Goal: Transaction & Acquisition: Purchase product/service

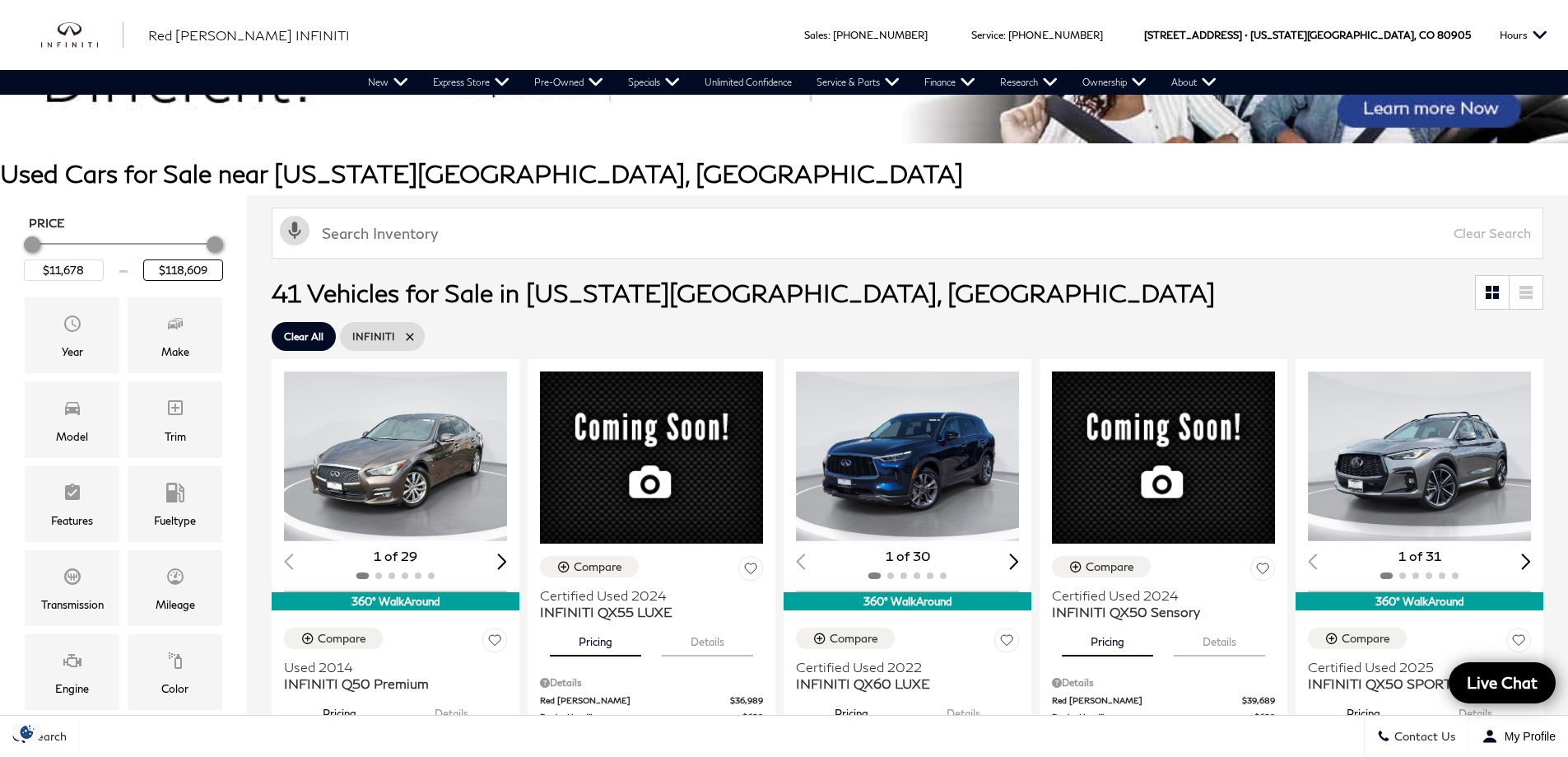
click at [190, 271] on input "$118,609" at bounding box center [183, 270] width 80 height 22
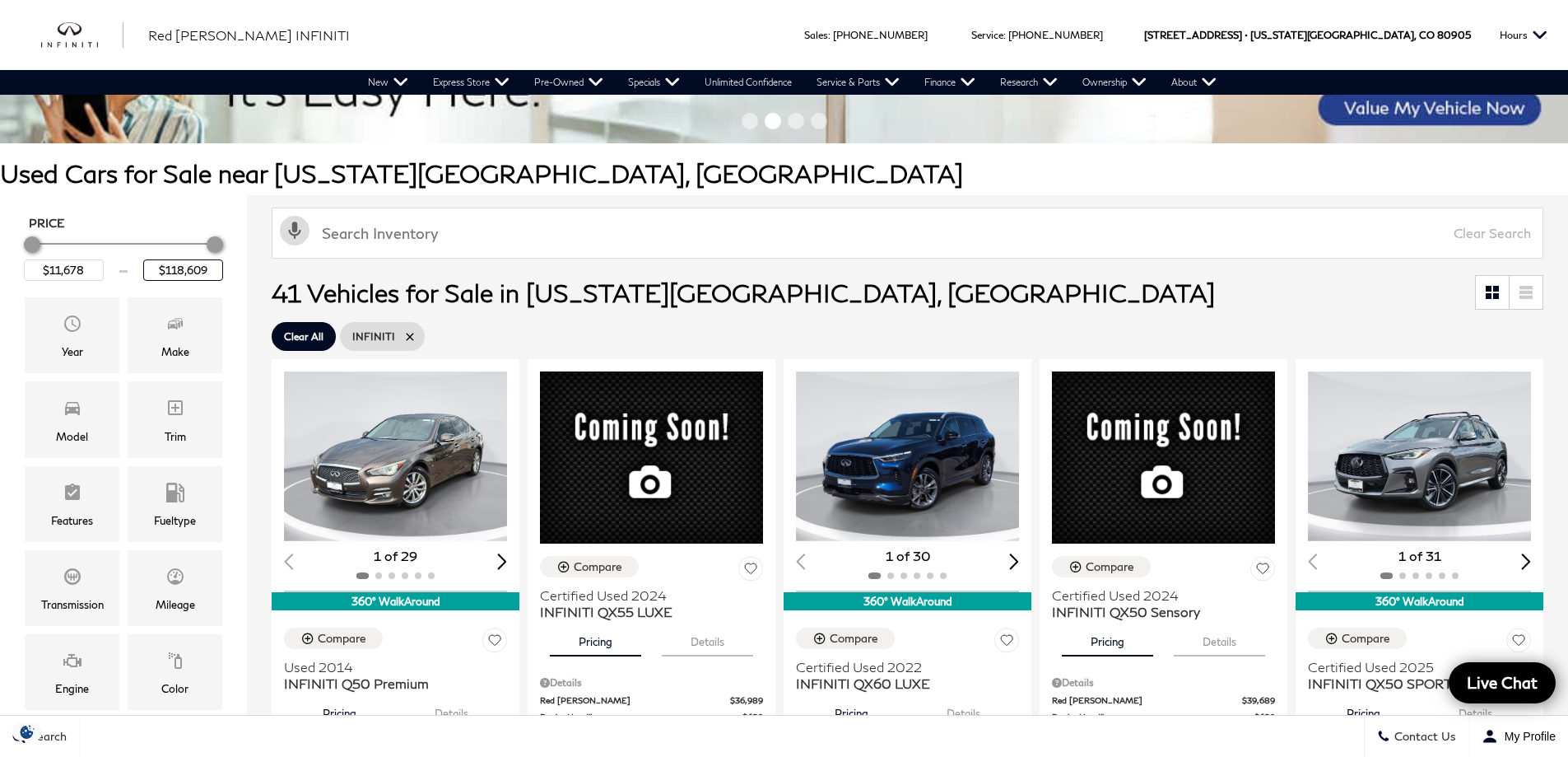
drag, startPoint x: 220, startPoint y: 266, endPoint x: 141, endPoint y: 267, distance: 79.0
click at [141, 267] on div "$11,678 $118,609" at bounding box center [123, 270] width 200 height 22
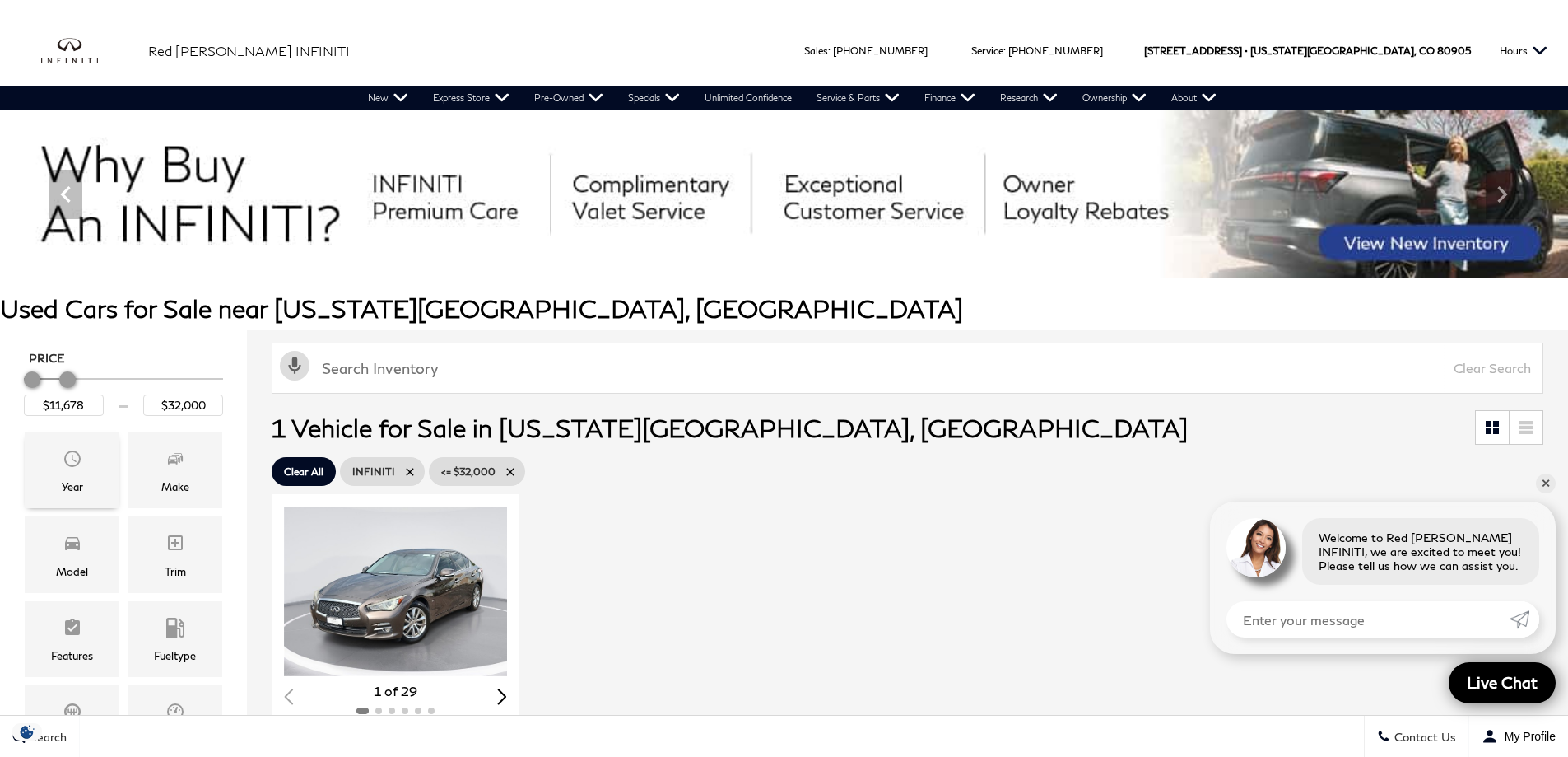
click at [67, 473] on span "Year" at bounding box center [73, 460] width 20 height 32
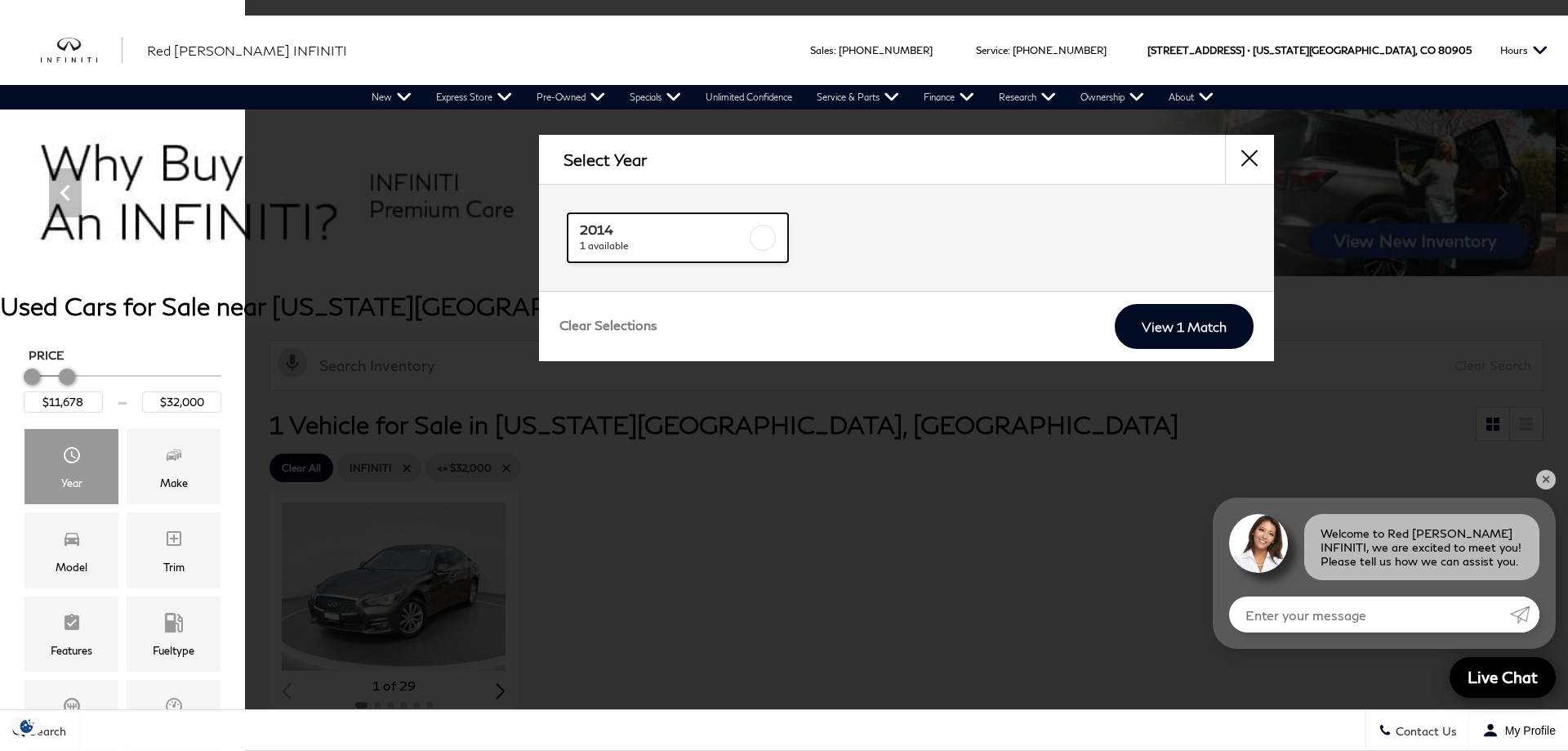
click at [716, 233] on span "2014" at bounding box center [663, 229] width 167 height 17
type input "$11,678"
checkbox input "true"
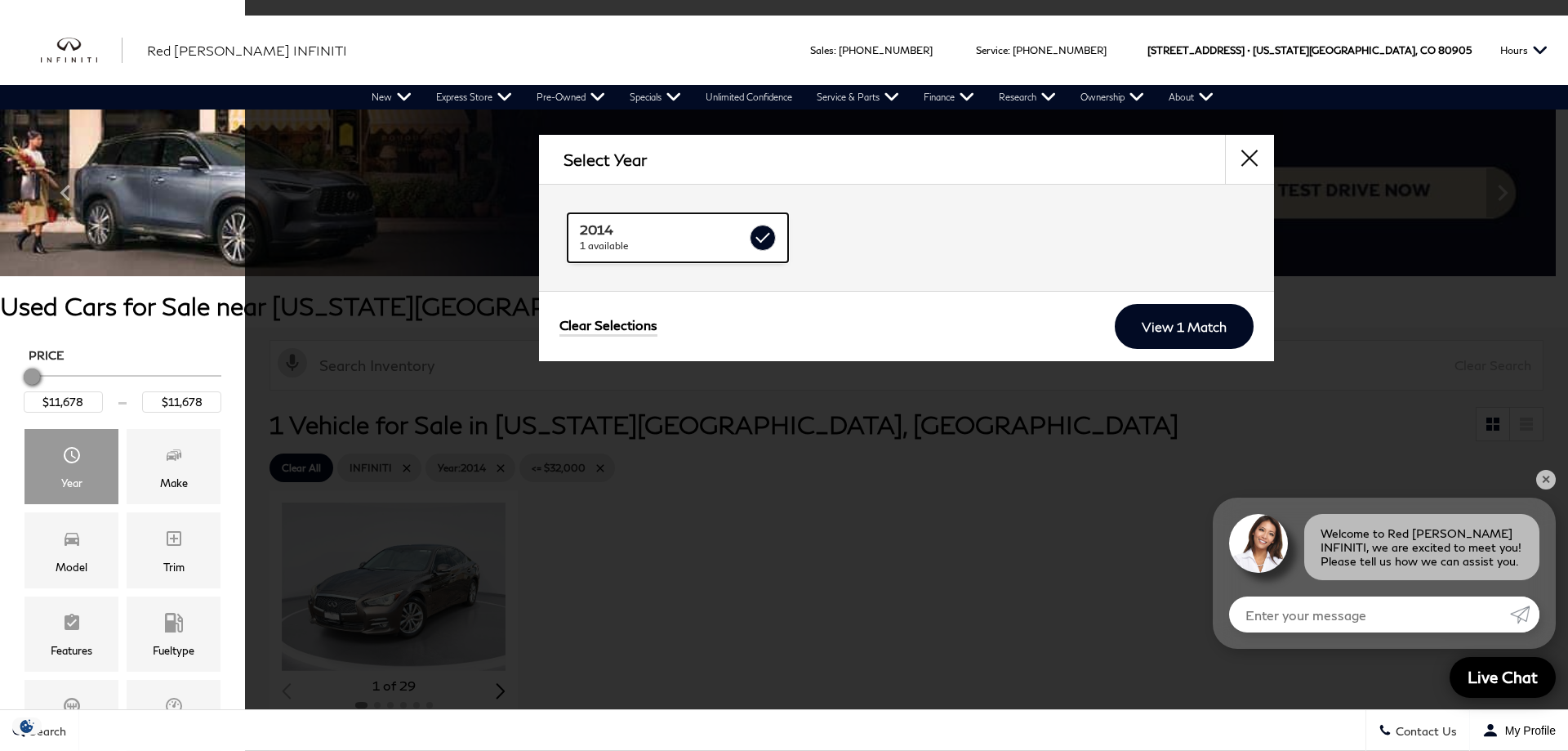
click at [764, 226] on label at bounding box center [763, 237] width 26 height 26
type input "$32,000"
checkbox input "false"
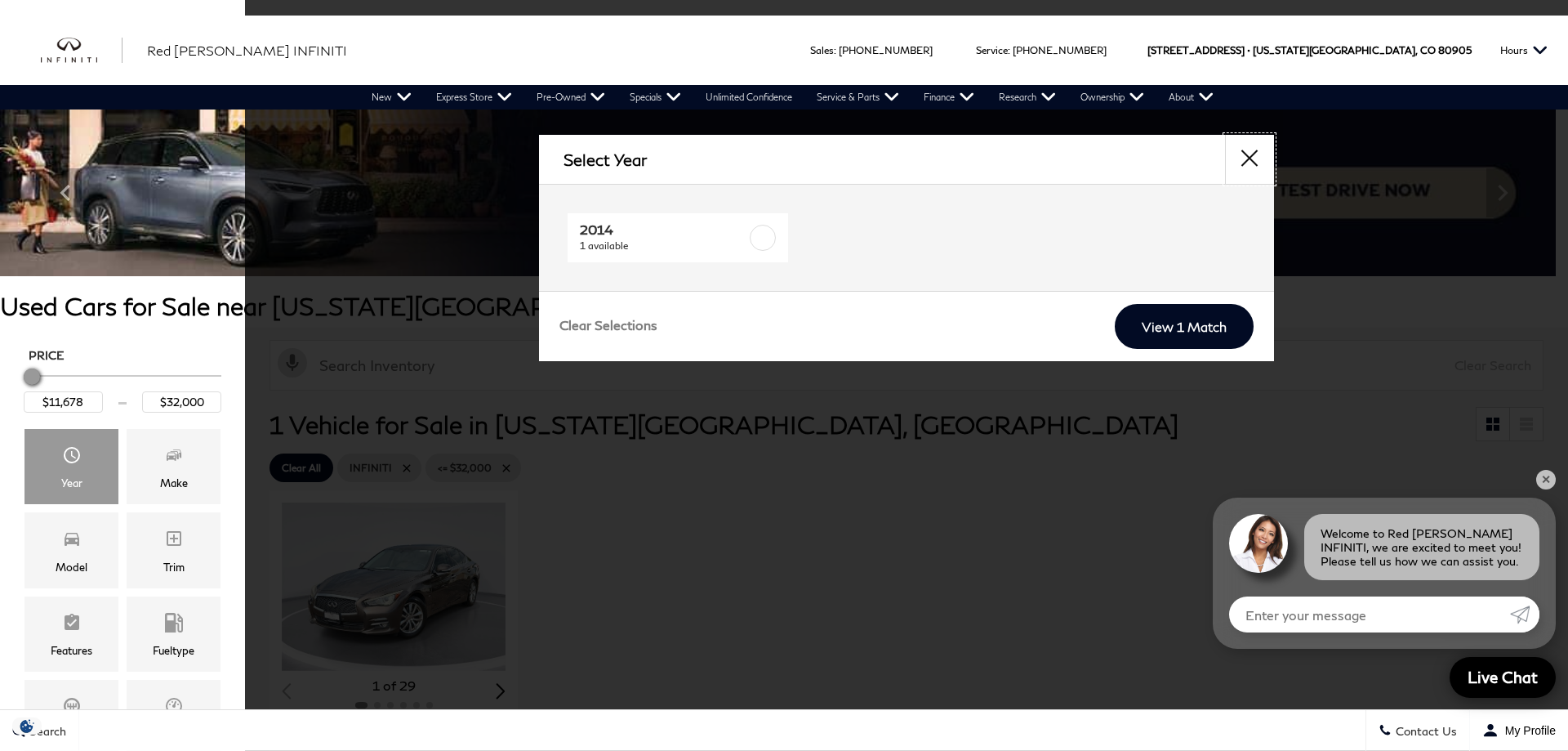
click at [1257, 158] on button "close" at bounding box center [1249, 159] width 49 height 49
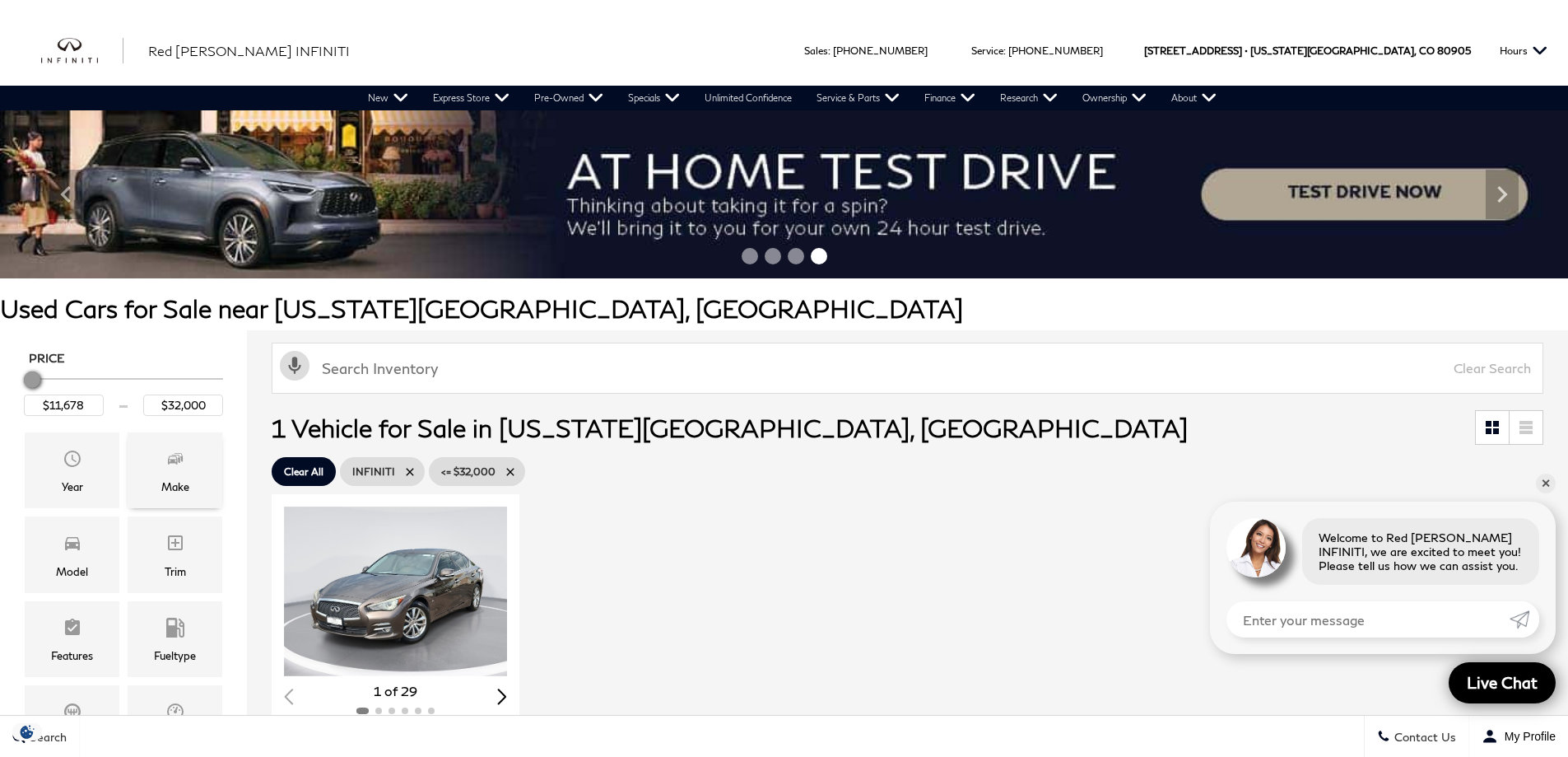
click at [180, 469] on span "Make" at bounding box center [175, 460] width 20 height 32
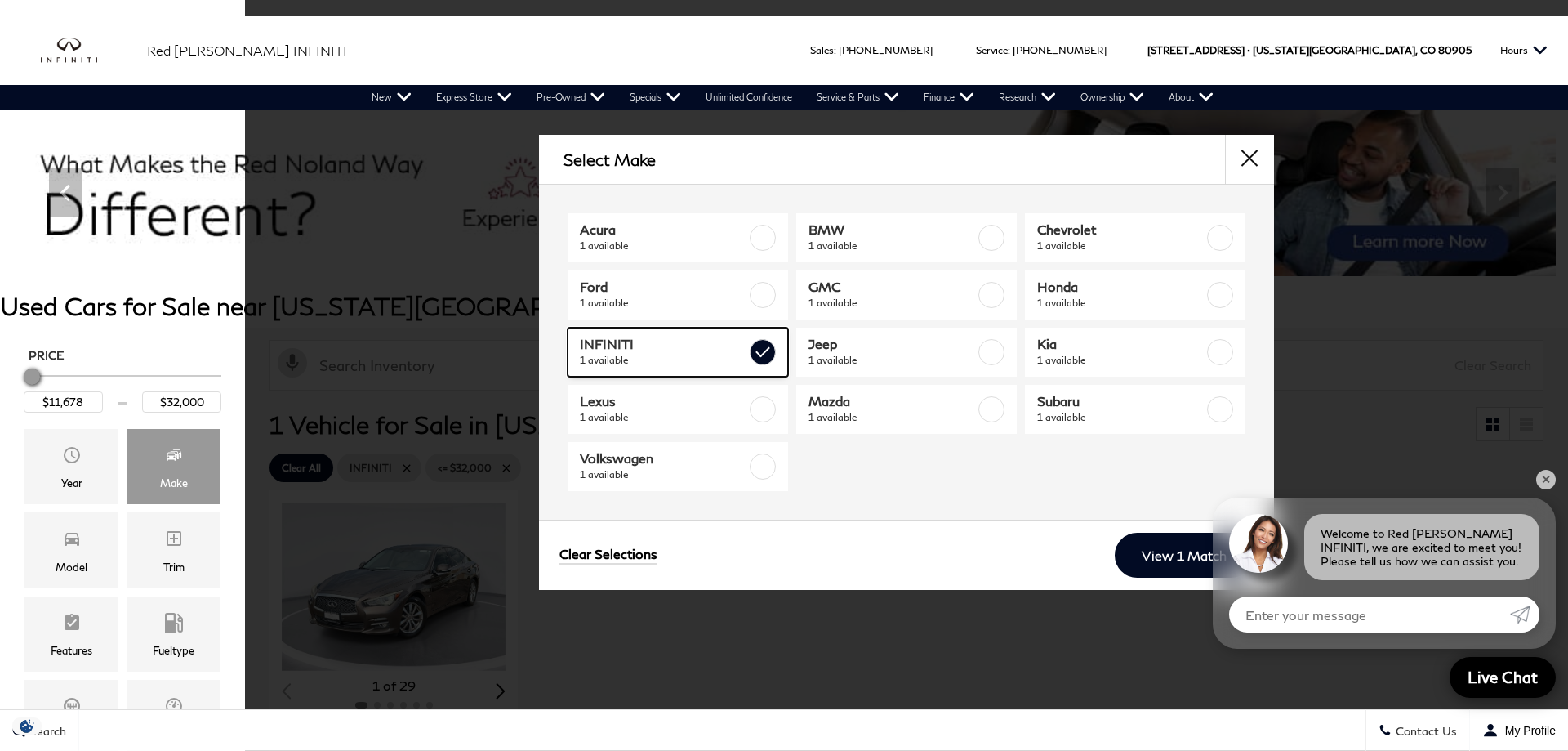
click at [666, 349] on span "INFINITI" at bounding box center [663, 343] width 167 height 17
checkbox input "false"
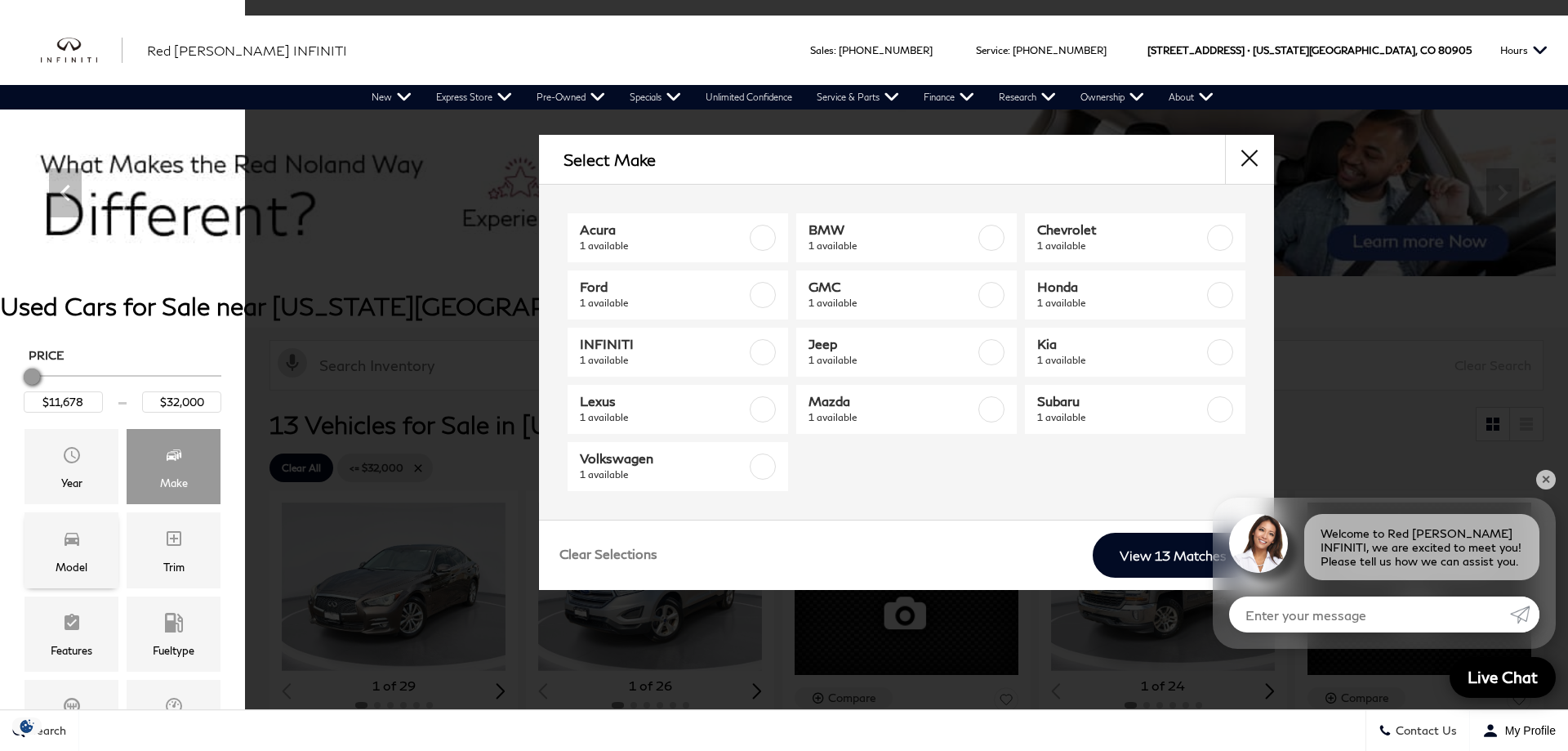
click at [98, 540] on div "Model" at bounding box center [71, 549] width 94 height 75
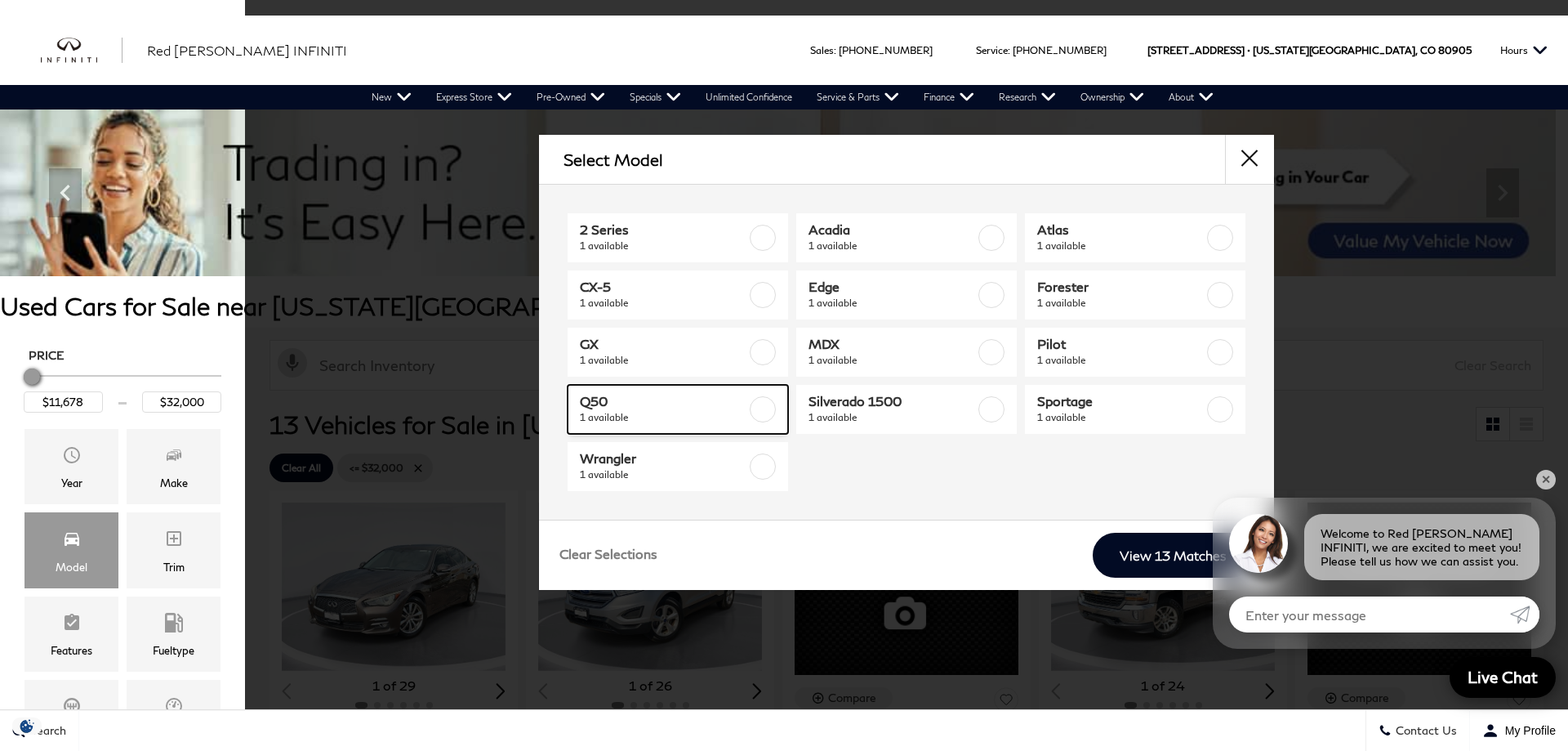
click at [684, 415] on span "1 available" at bounding box center [663, 417] width 167 height 17
type input "$11,678"
checkbox input "true"
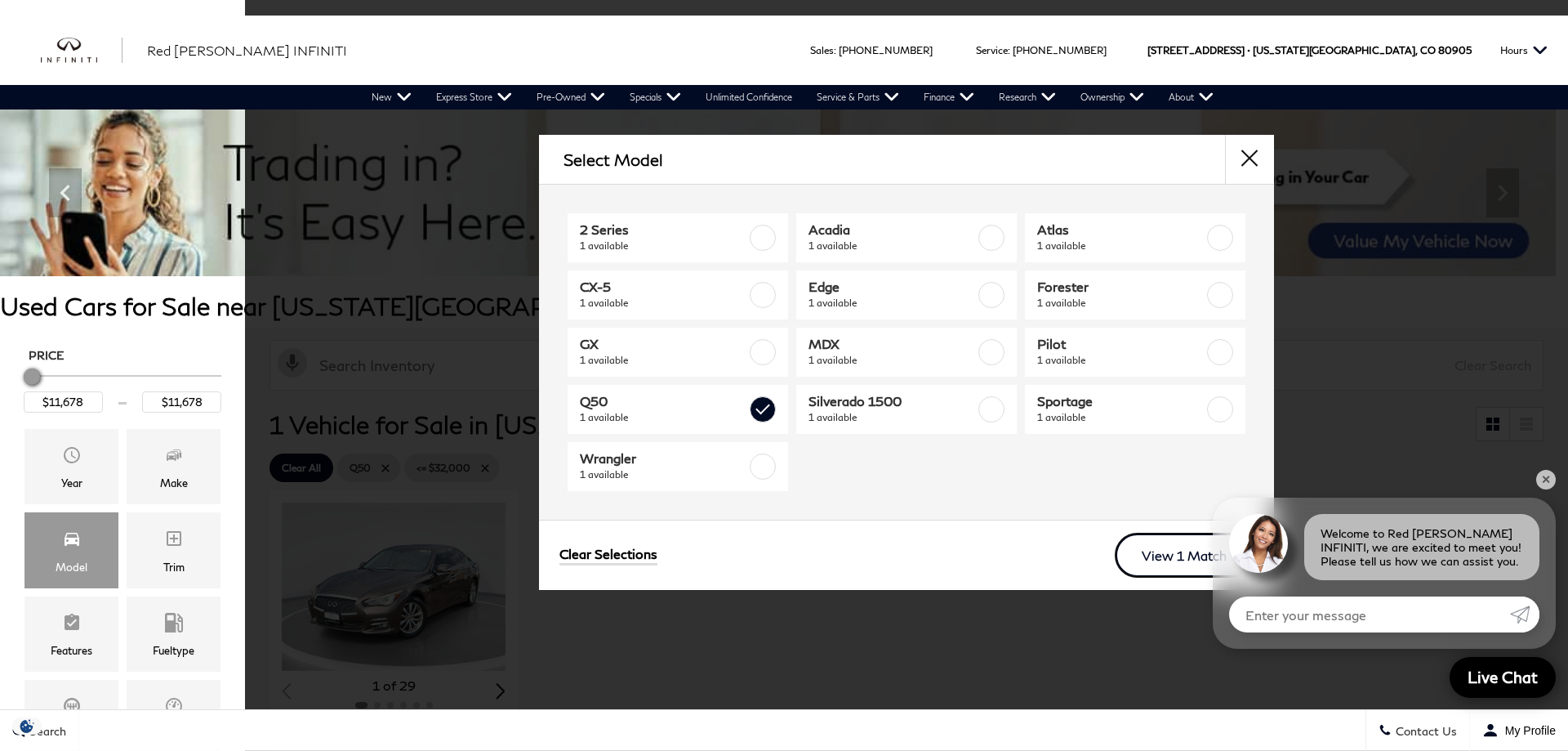
click at [1191, 555] on link "View 1 Match" at bounding box center [1184, 555] width 138 height 45
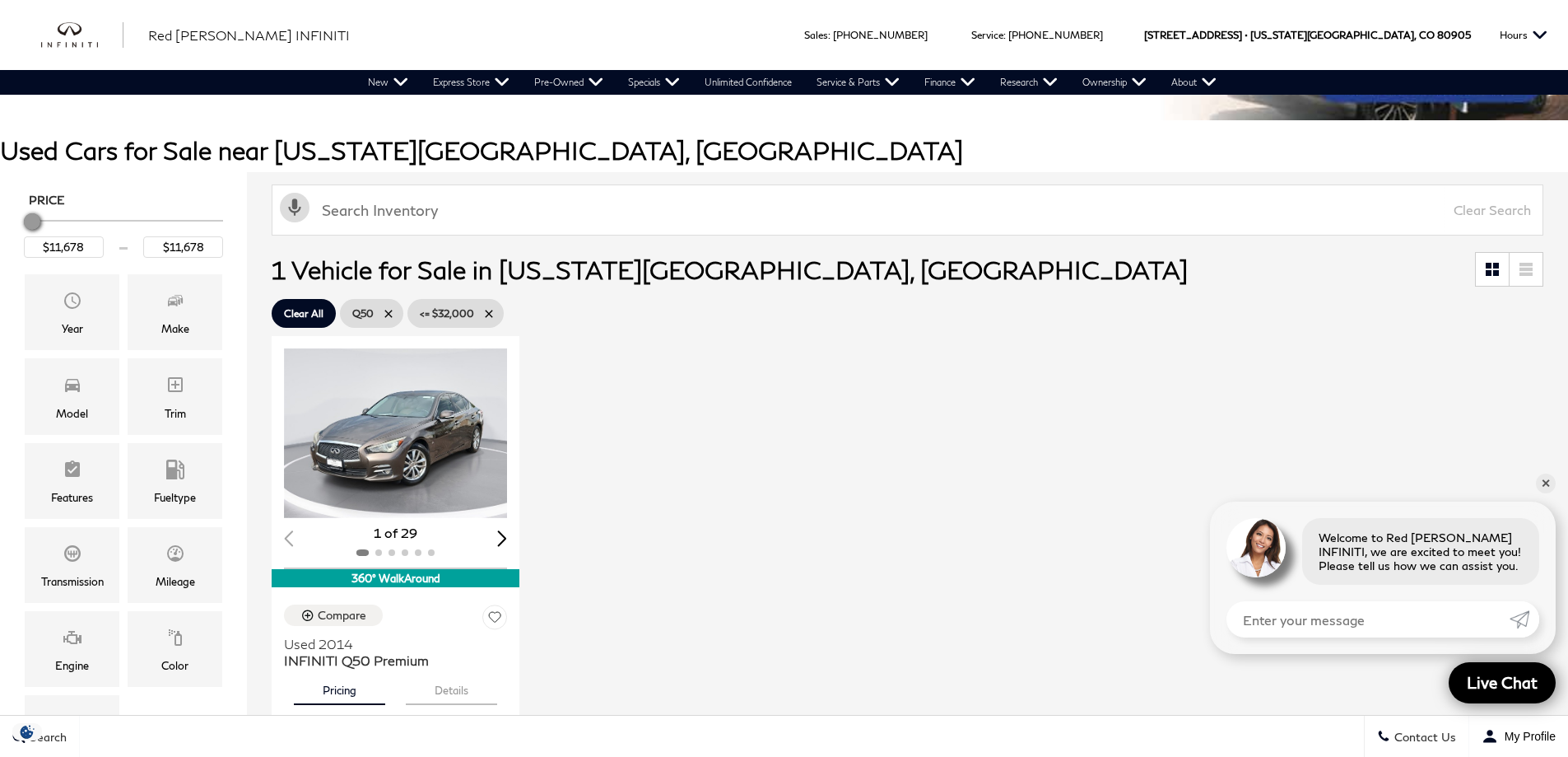
scroll to position [164, 0]
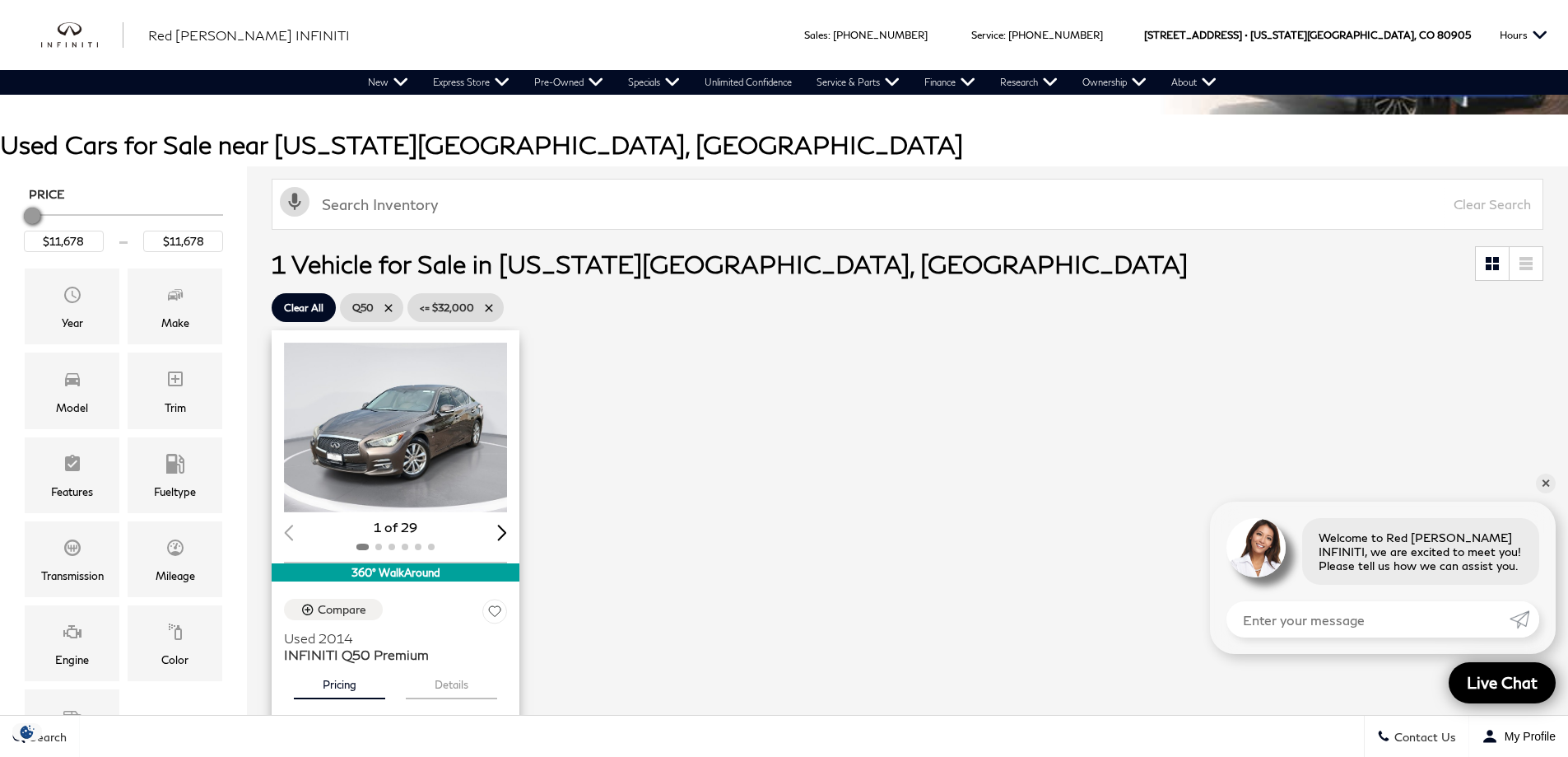
click at [377, 418] on img "1 / 2" at bounding box center [396, 427] width 225 height 170
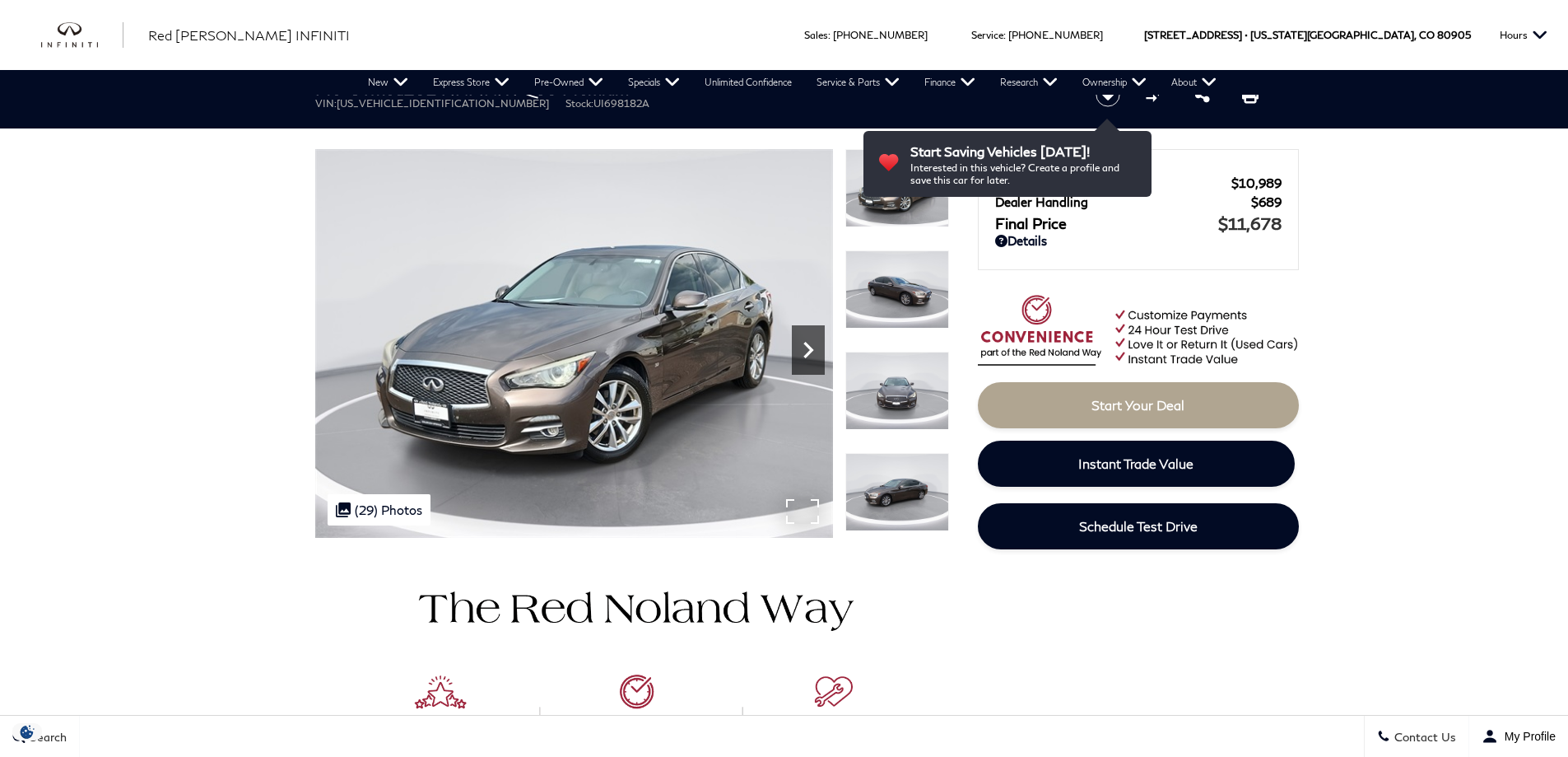
click at [811, 338] on icon "Next" at bounding box center [808, 349] width 32 height 32
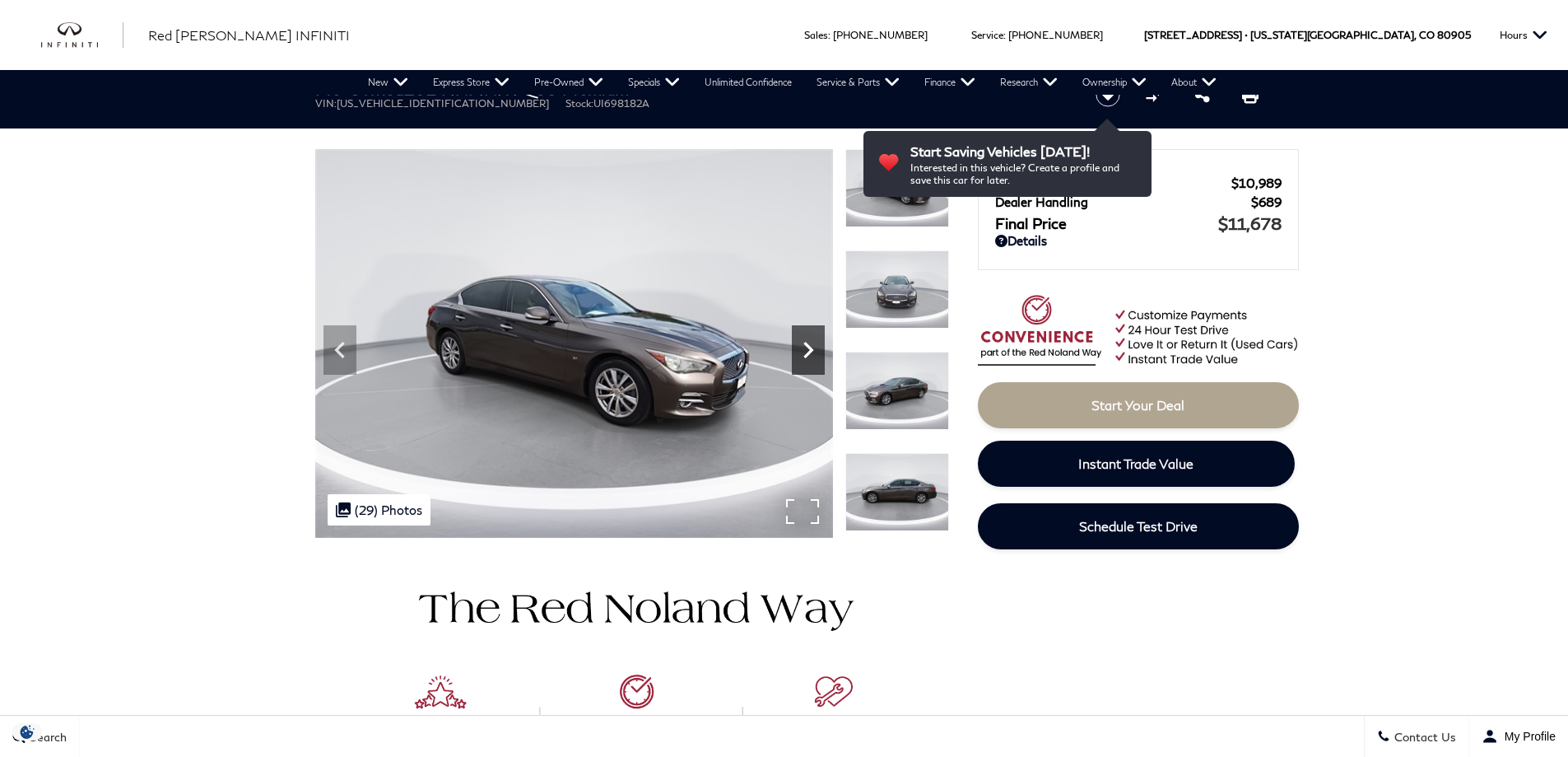
click at [811, 338] on icon "Next" at bounding box center [808, 349] width 32 height 32
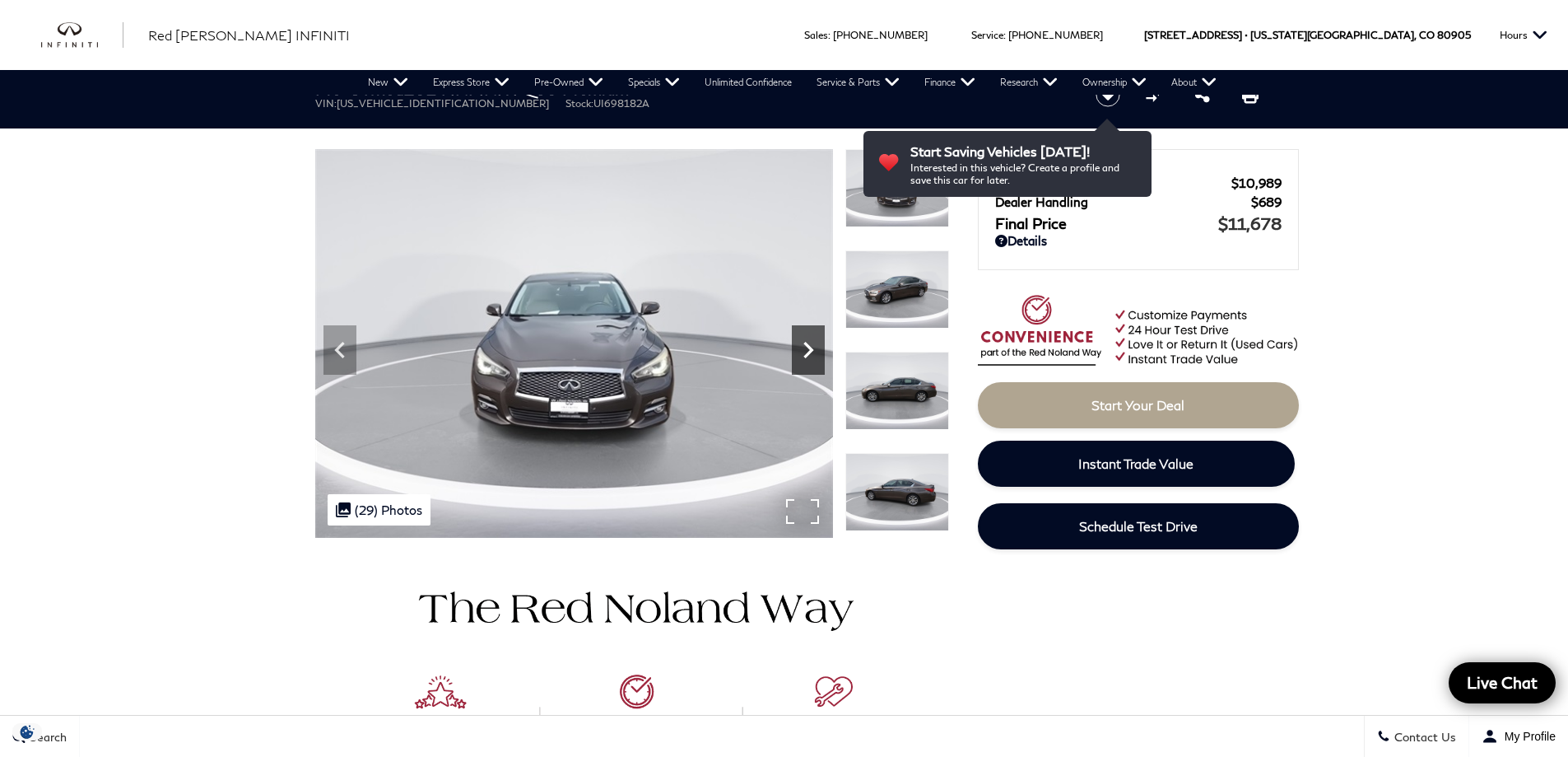
click at [811, 338] on icon "Next" at bounding box center [808, 349] width 32 height 32
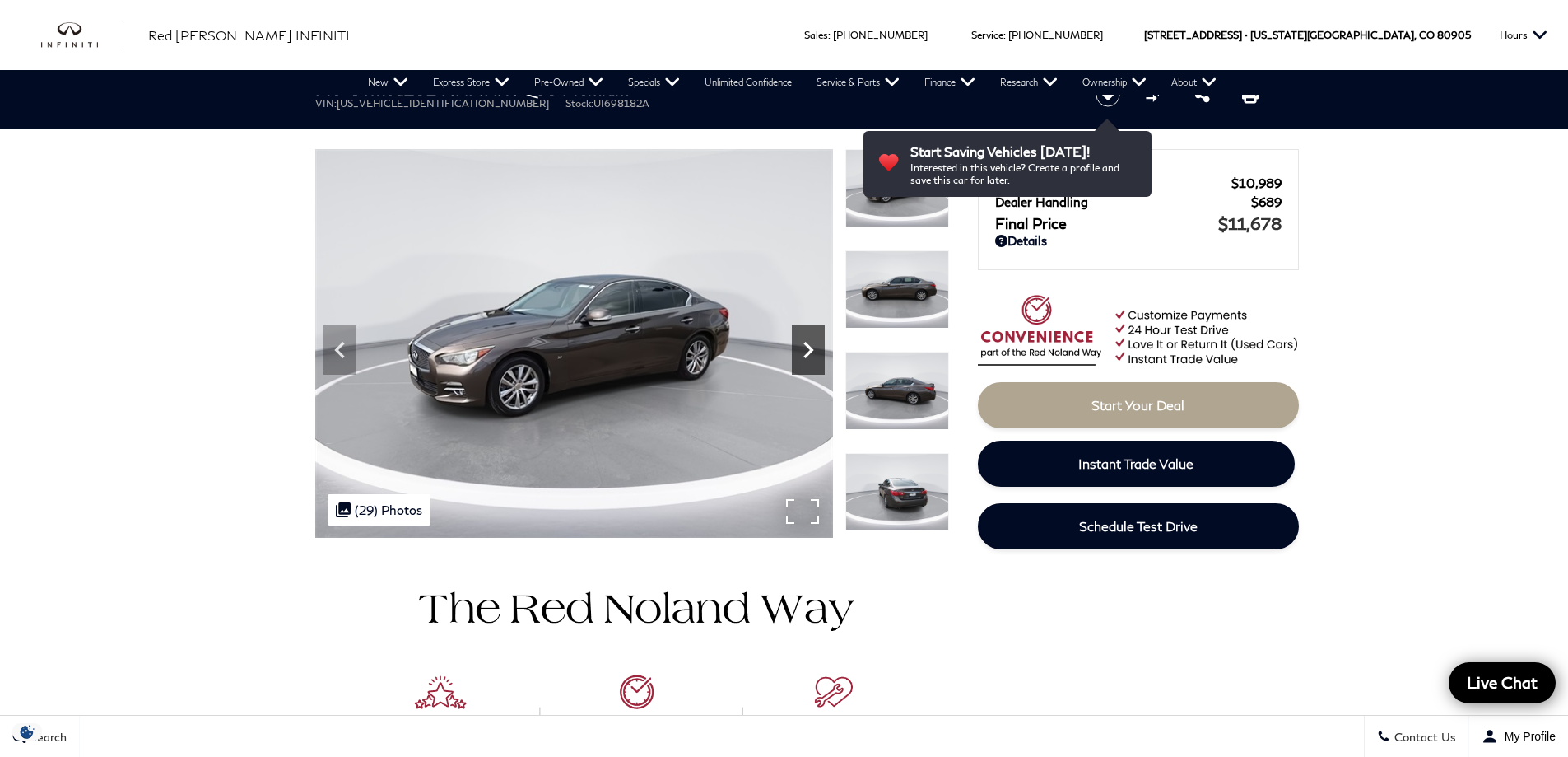
click at [811, 338] on icon "Next" at bounding box center [808, 349] width 32 height 32
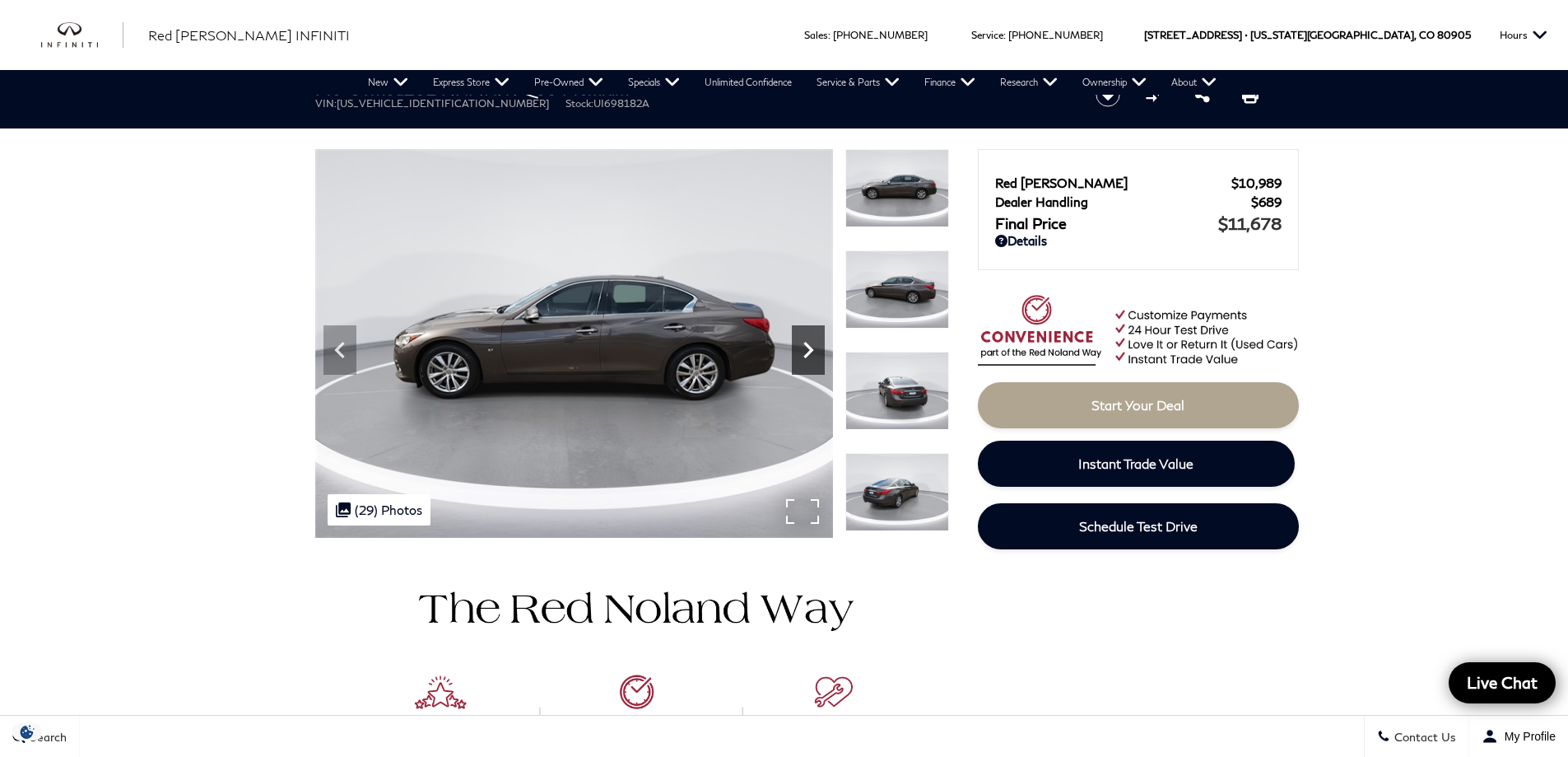
click at [811, 338] on icon "Next" at bounding box center [808, 349] width 32 height 32
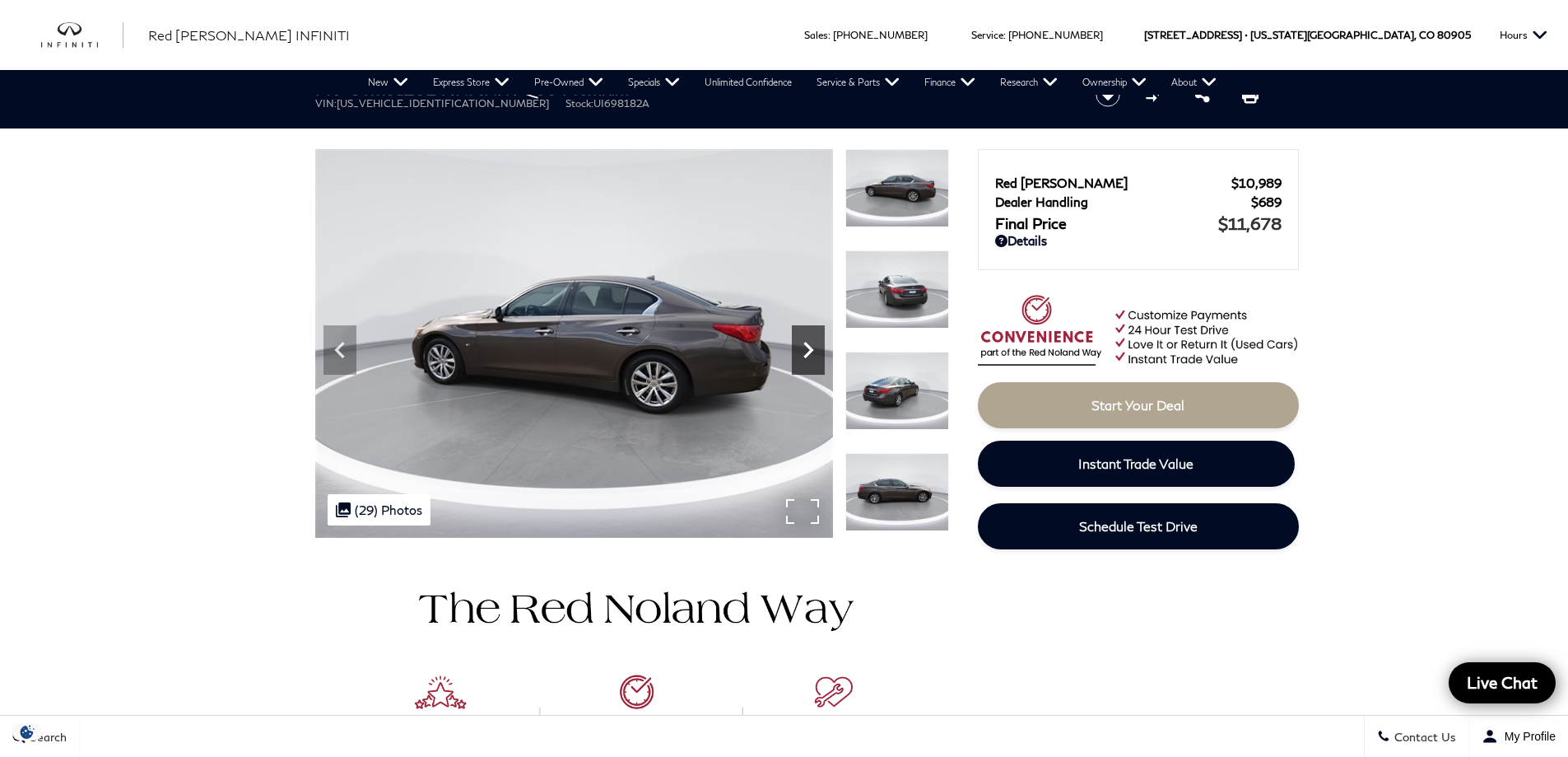
click at [811, 338] on icon "Next" at bounding box center [808, 349] width 32 height 32
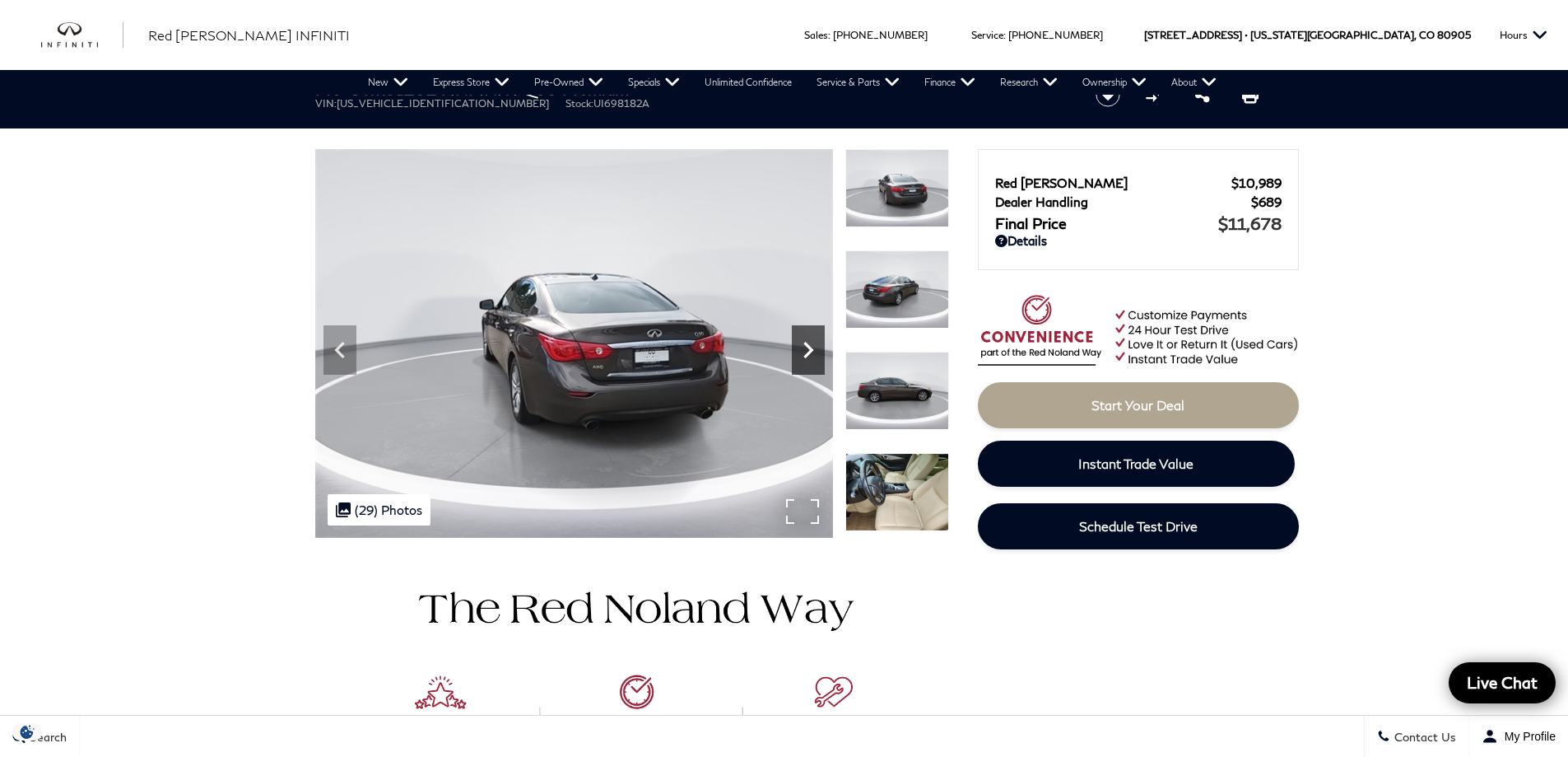
click at [811, 338] on icon "Next" at bounding box center [808, 349] width 32 height 32
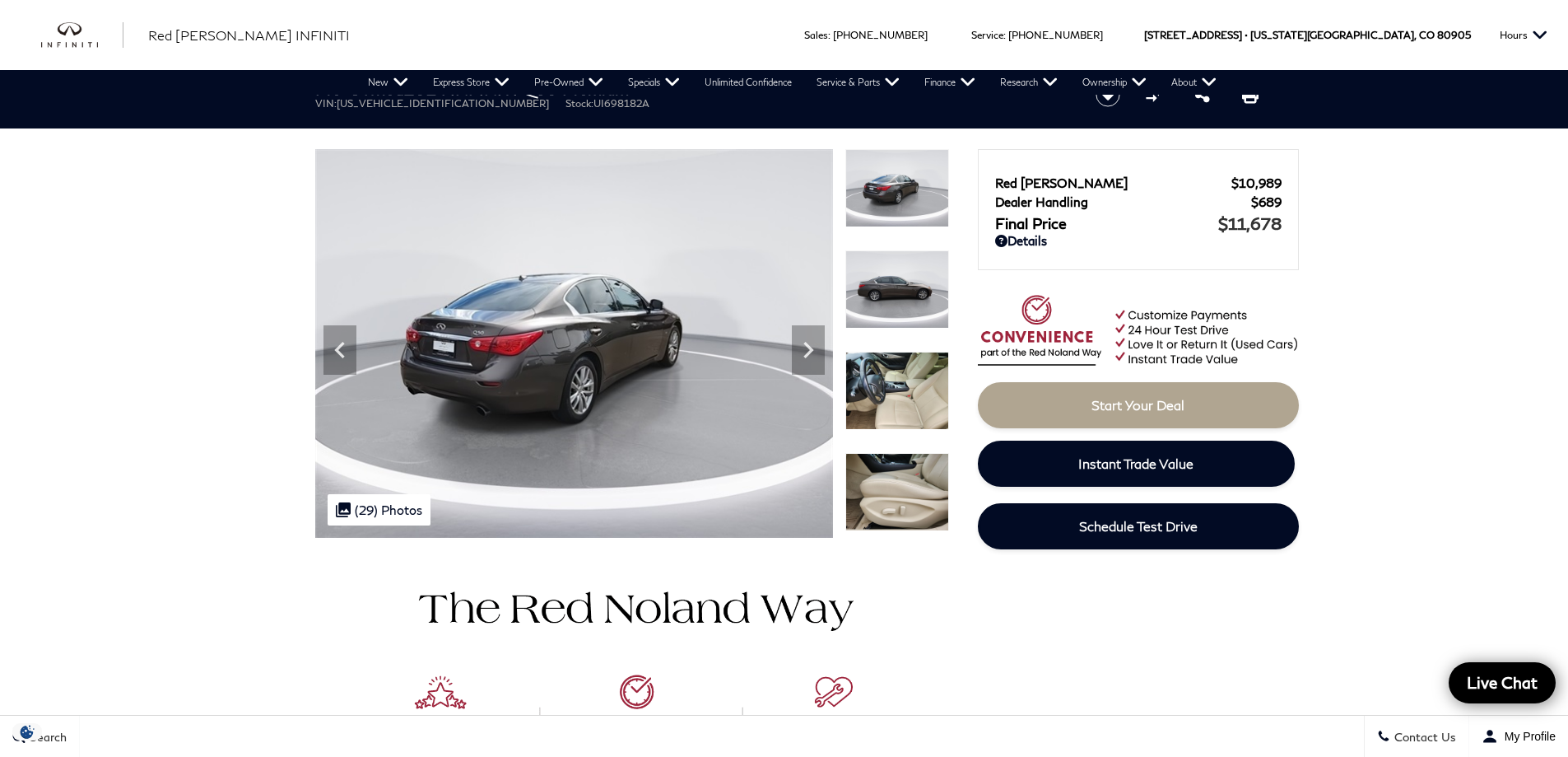
click at [867, 382] on img at bounding box center [898, 391] width 104 height 79
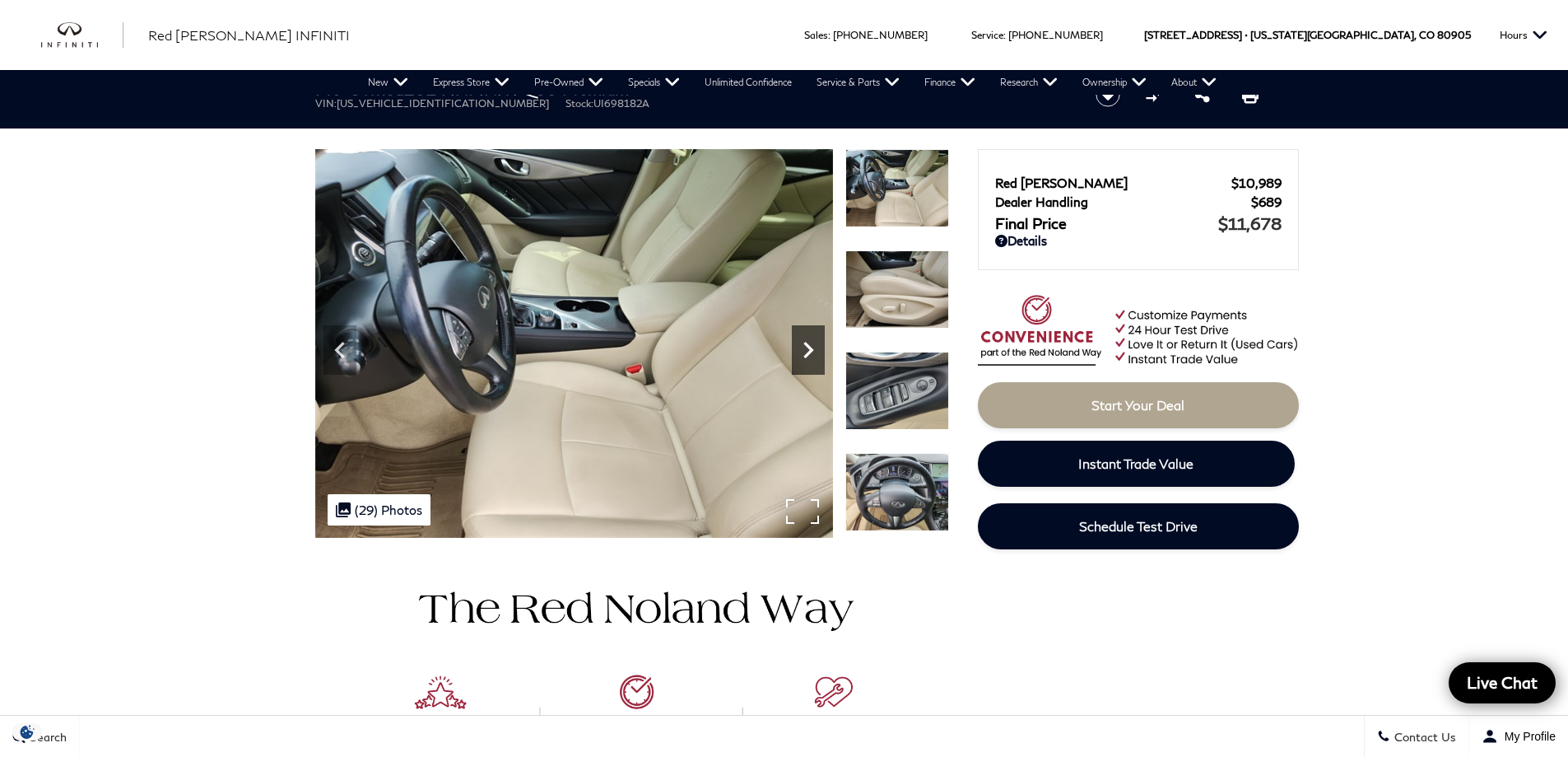
click at [801, 343] on icon "Next" at bounding box center [808, 349] width 32 height 32
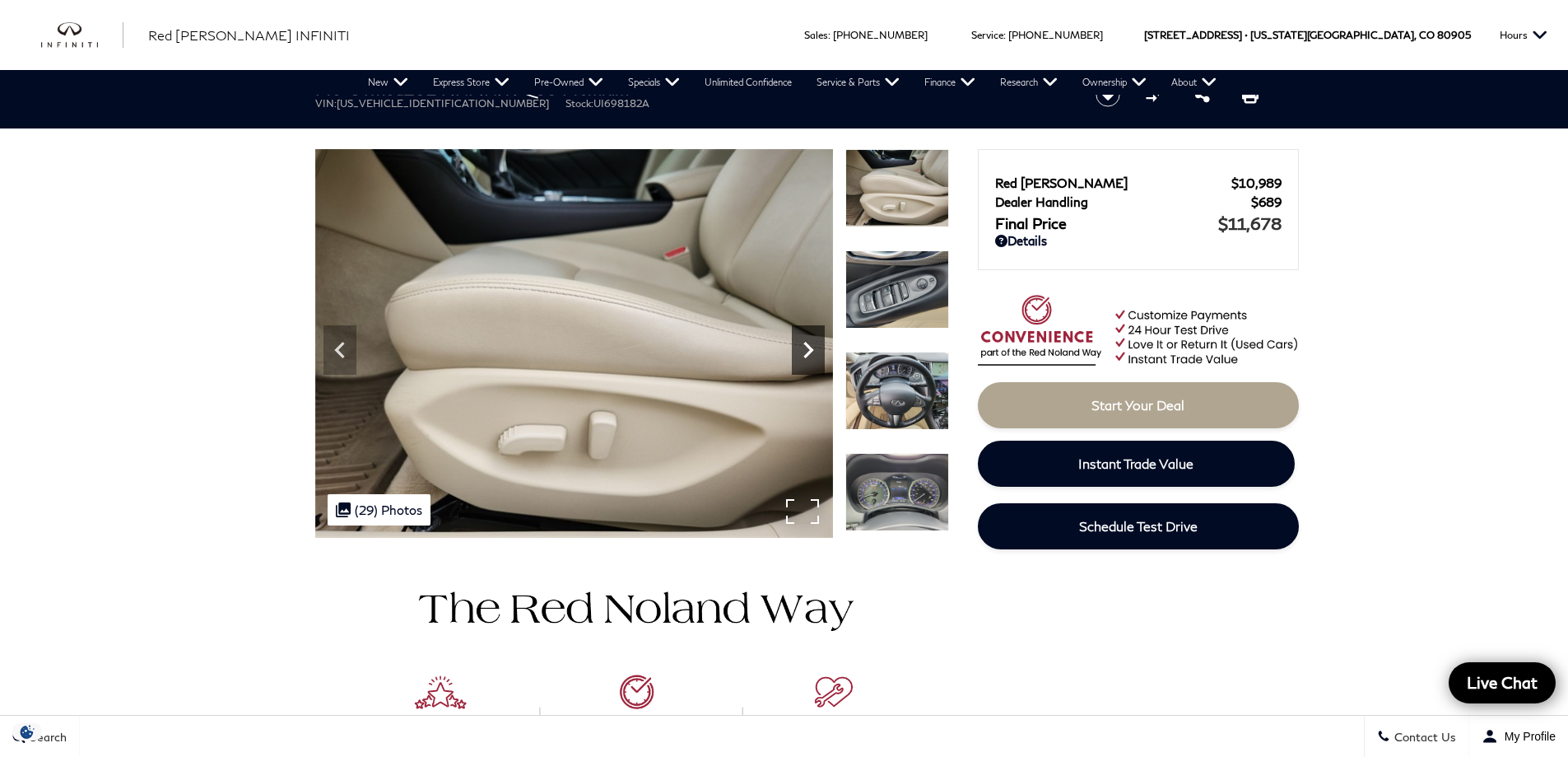
click at [801, 343] on icon "Next" at bounding box center [808, 349] width 32 height 32
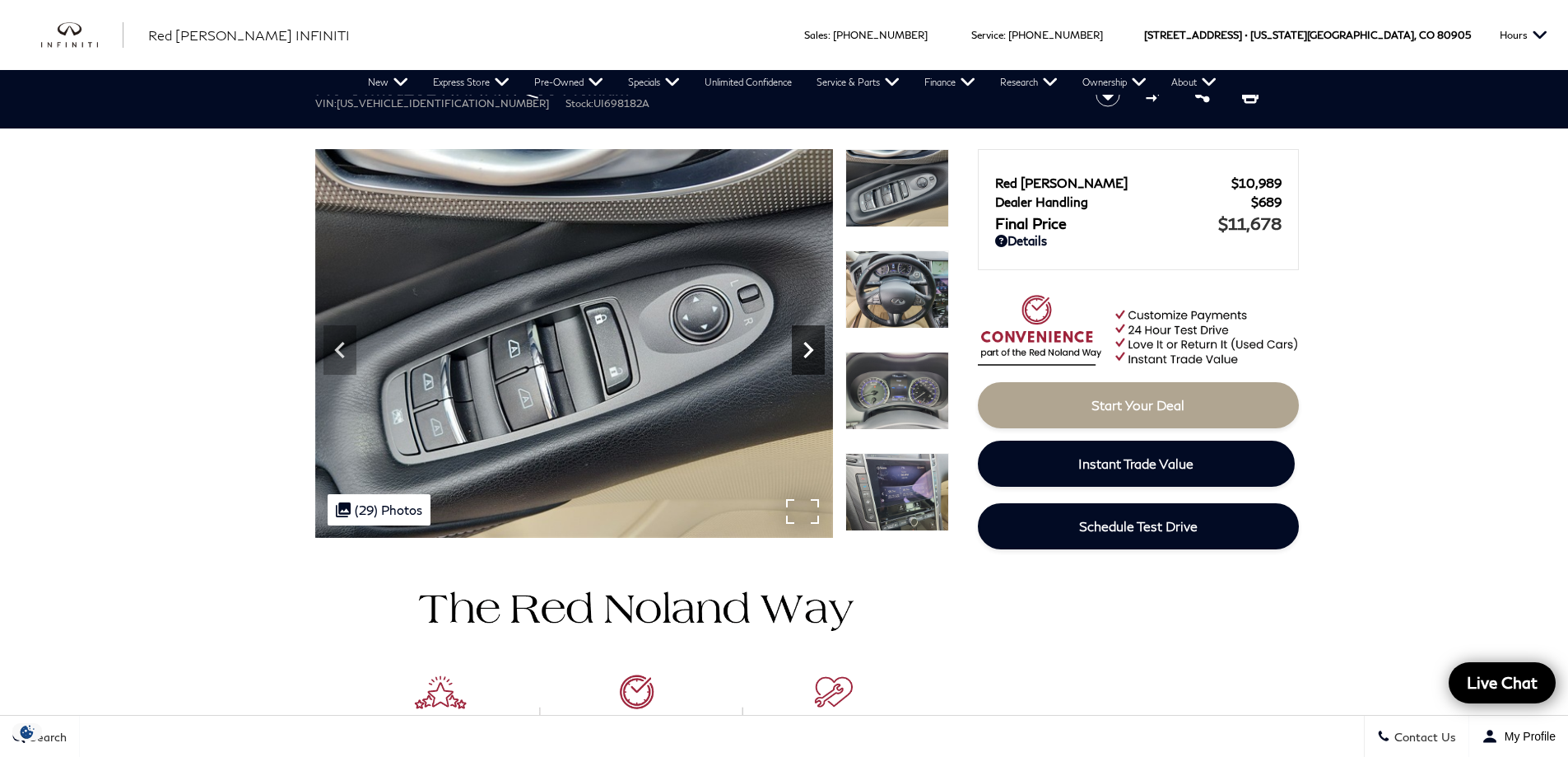
click at [801, 343] on icon "Next" at bounding box center [808, 349] width 32 height 32
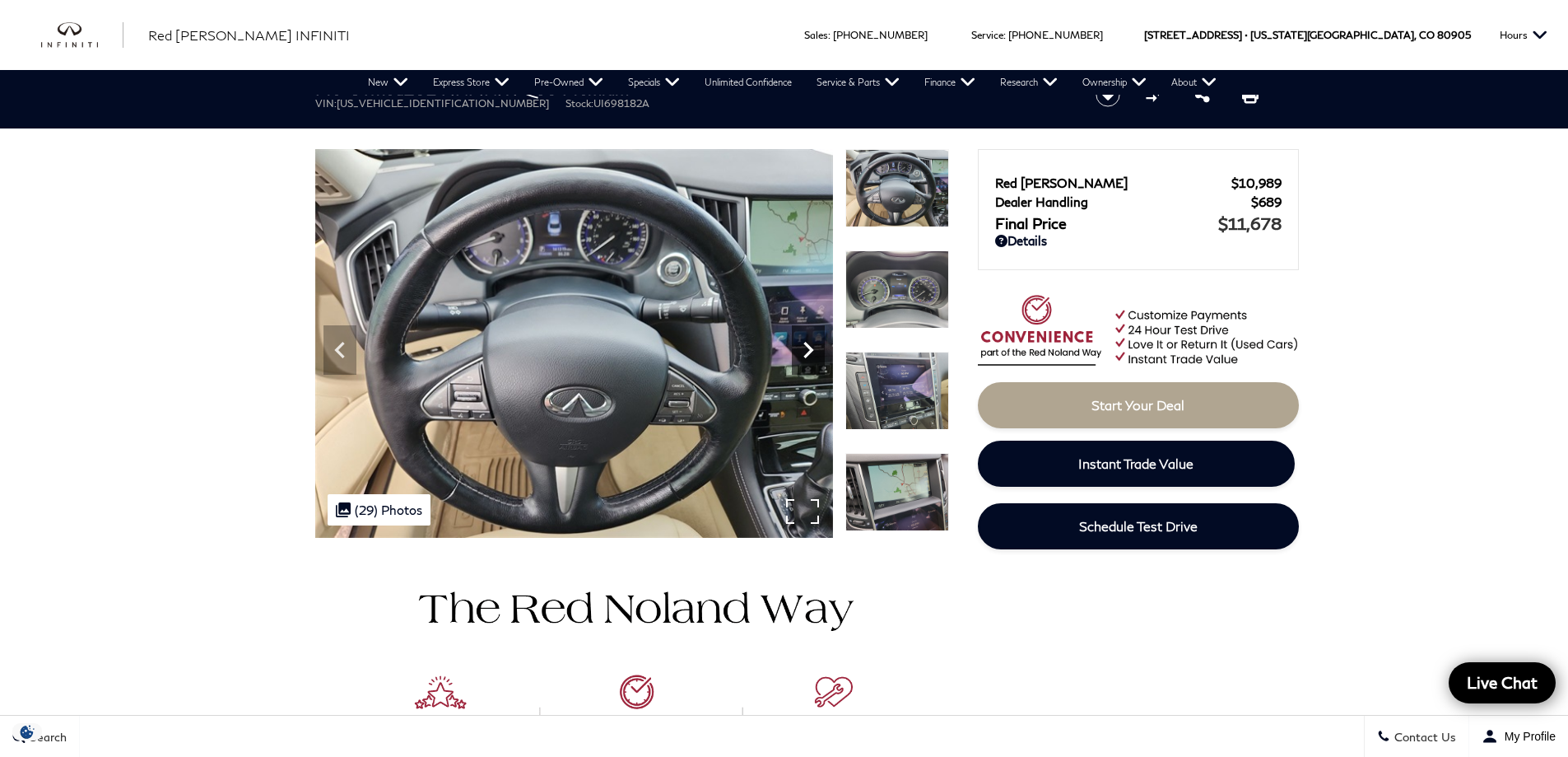
click at [801, 343] on icon "Next" at bounding box center [808, 349] width 32 height 32
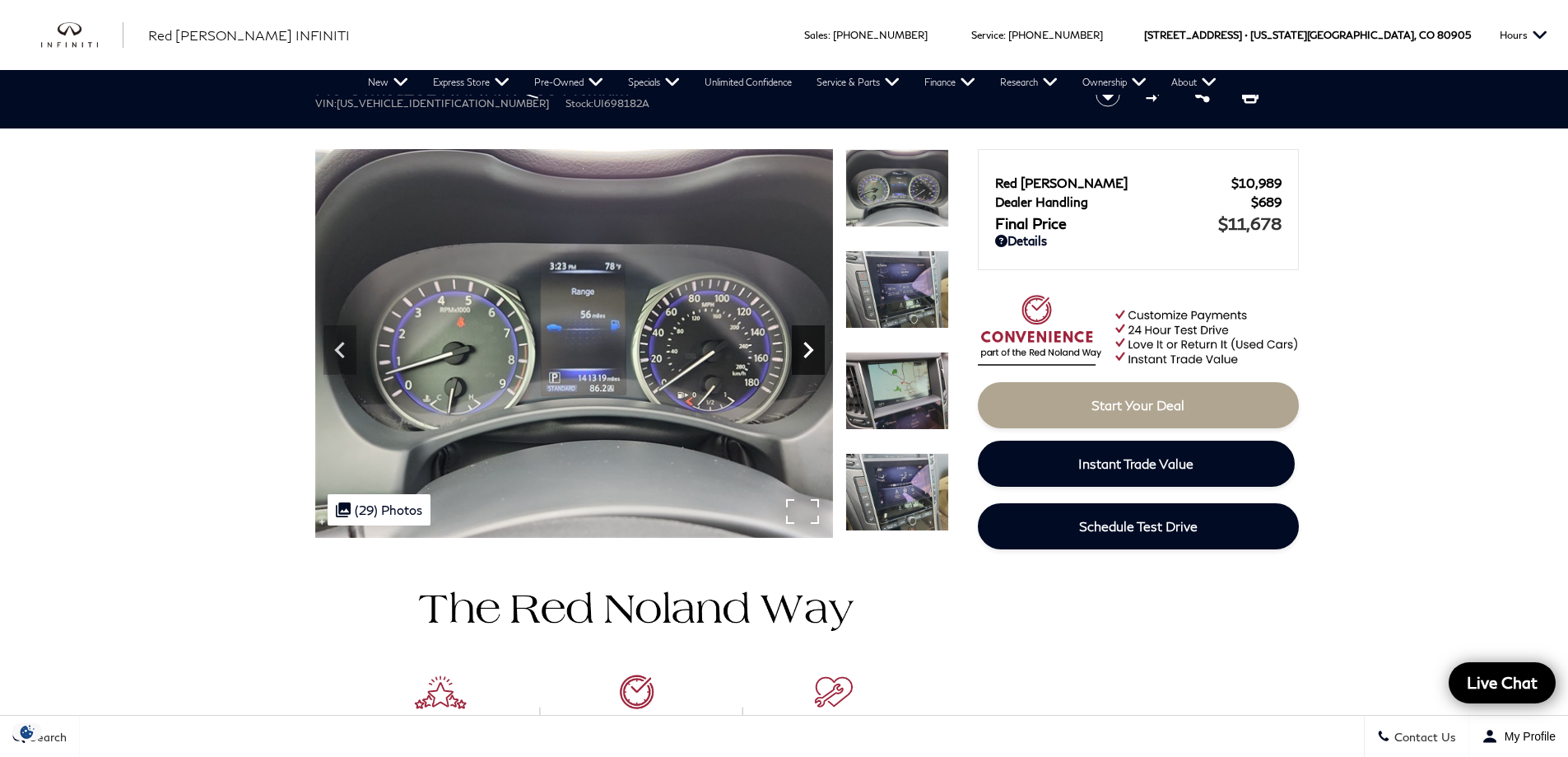
click at [801, 343] on icon "Next" at bounding box center [808, 349] width 32 height 32
